Goal: Navigation & Orientation: Find specific page/section

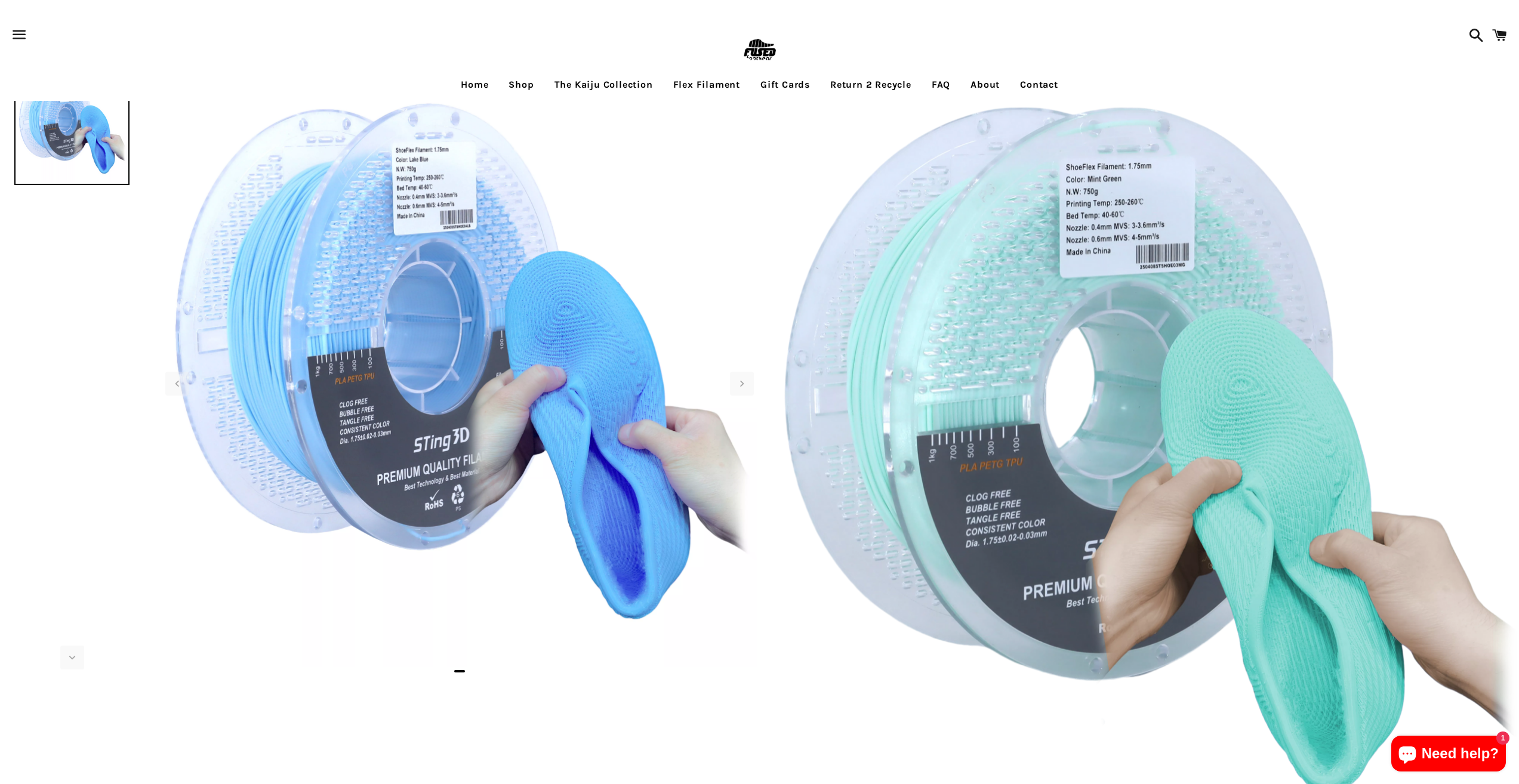
click at [527, 83] on link "Shop" at bounding box center [521, 84] width 43 height 30
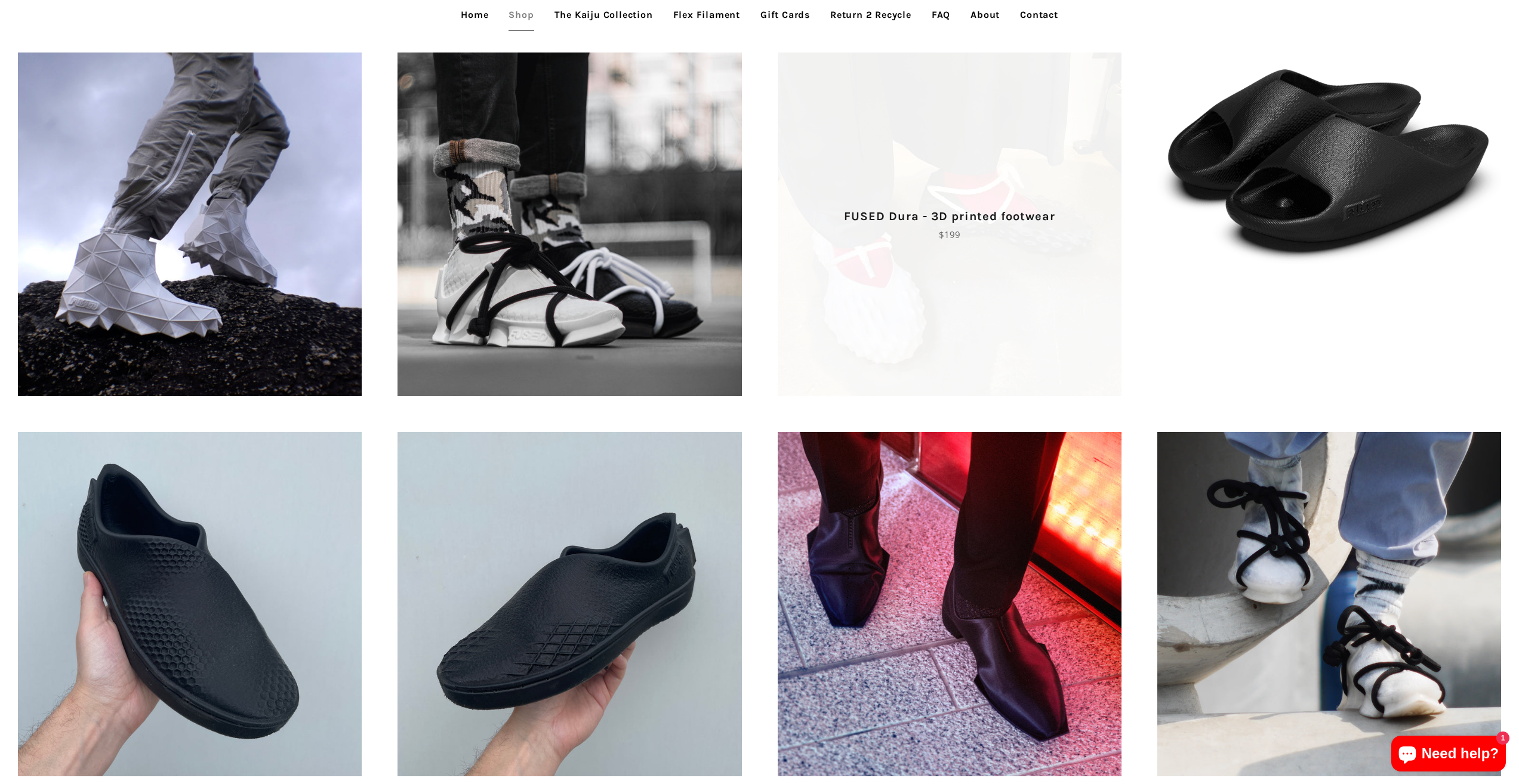
scroll to position [477, 0]
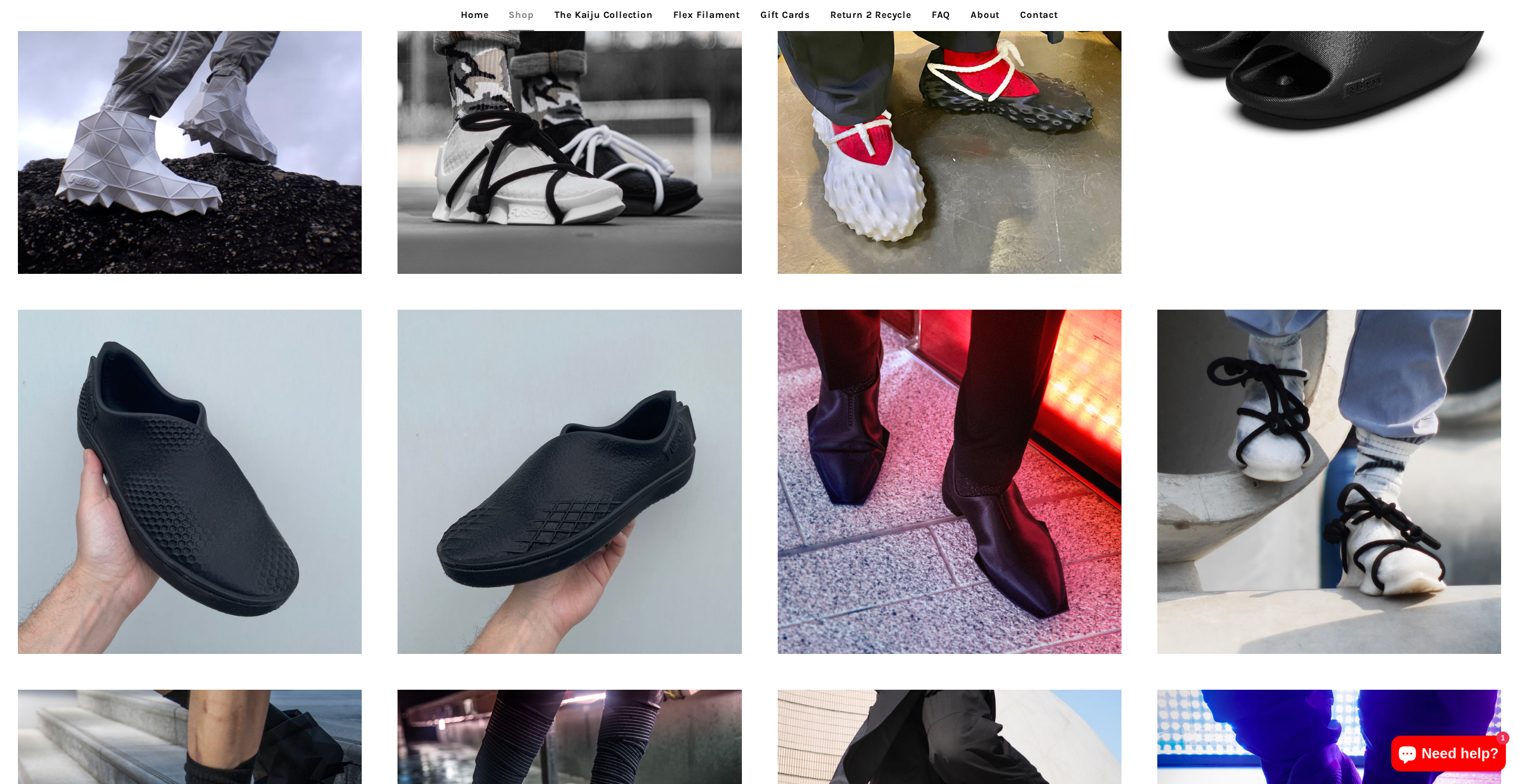
click at [656, 16] on link "The Kaiju Collection" at bounding box center [604, 15] width 117 height 30
